Goal: Find specific page/section

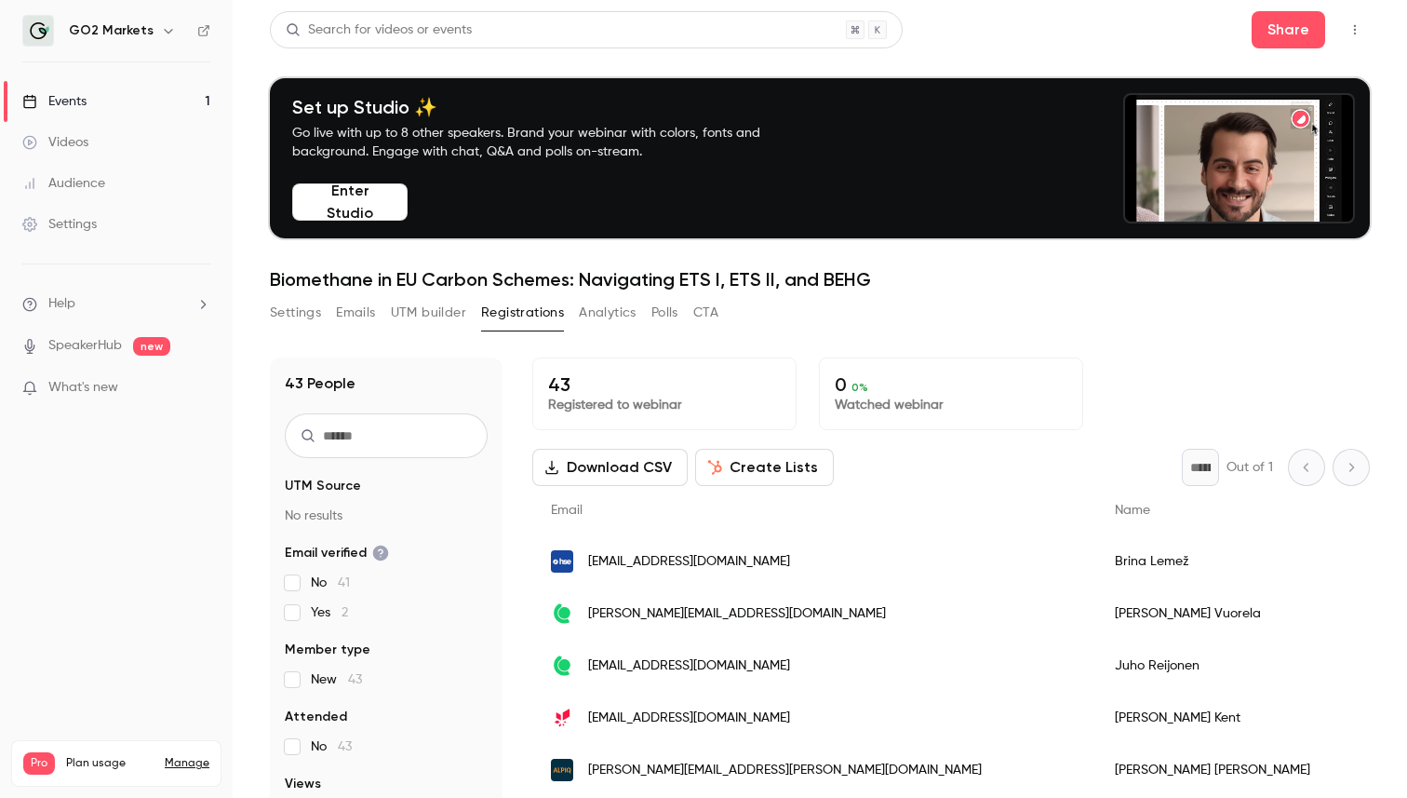
scroll to position [28, 0]
